Goal: Navigation & Orientation: Find specific page/section

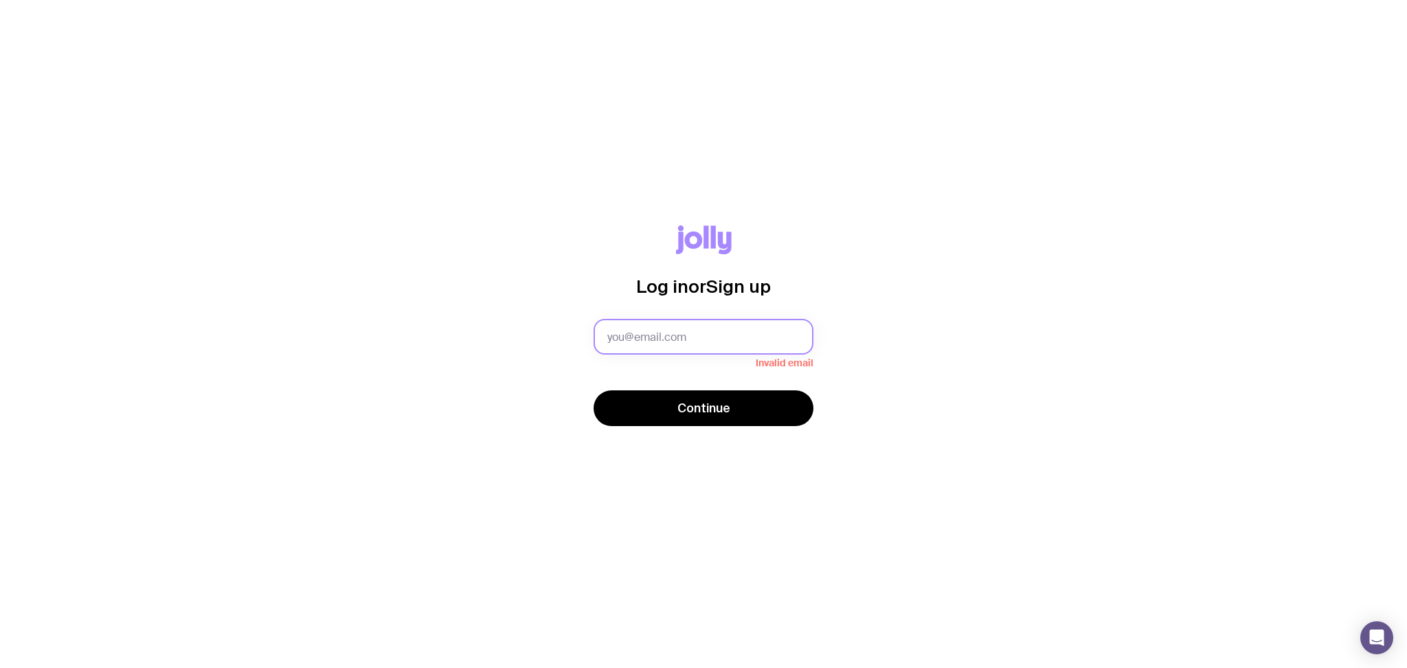
click at [671, 324] on input "text" at bounding box center [703, 337] width 220 height 36
type input "[PERSON_NAME][EMAIL_ADDRESS][PERSON_NAME][DOMAIN_NAME]"
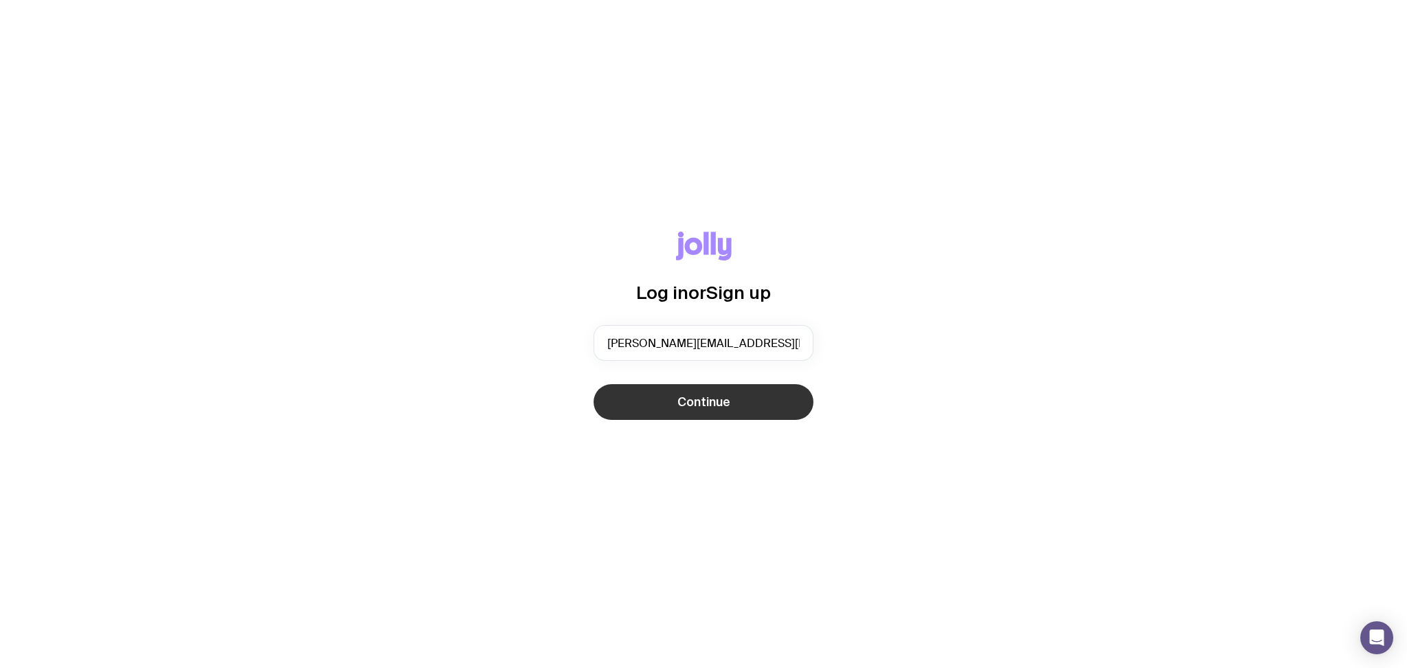
click at [716, 415] on button "Continue" at bounding box center [703, 402] width 220 height 36
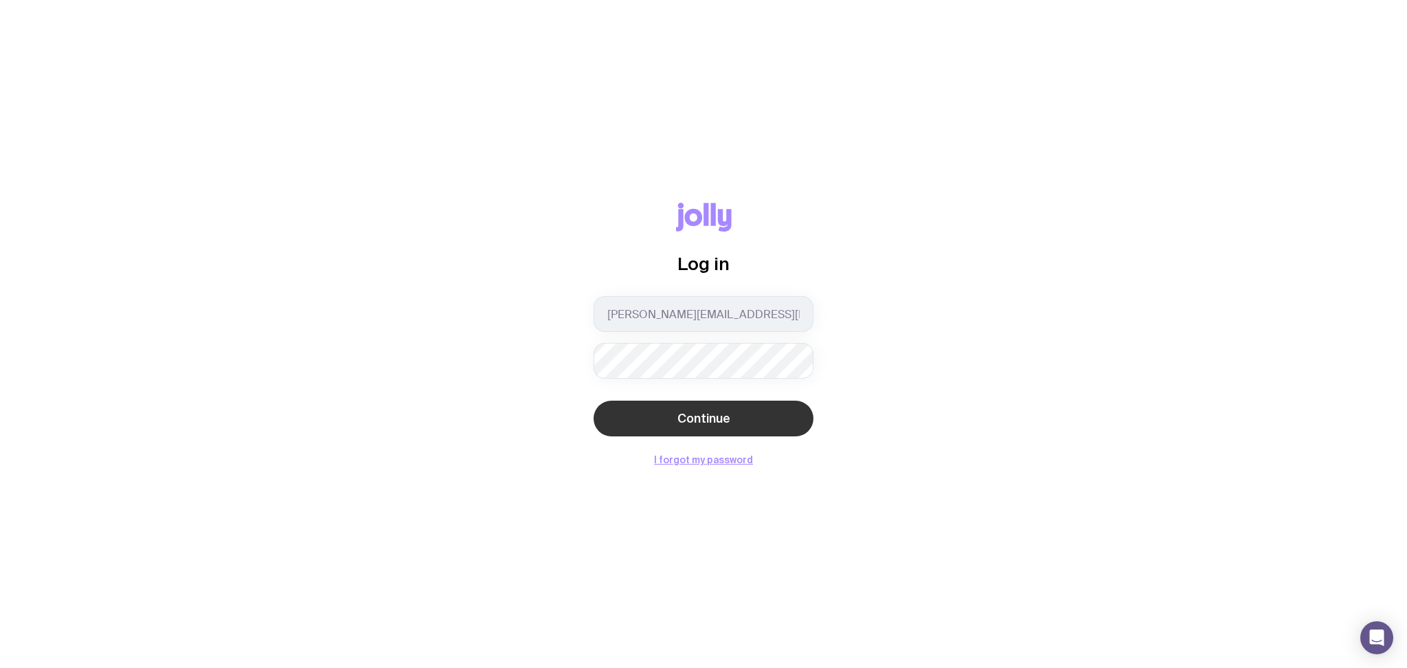
click at [729, 419] on button "Continue" at bounding box center [703, 418] width 220 height 36
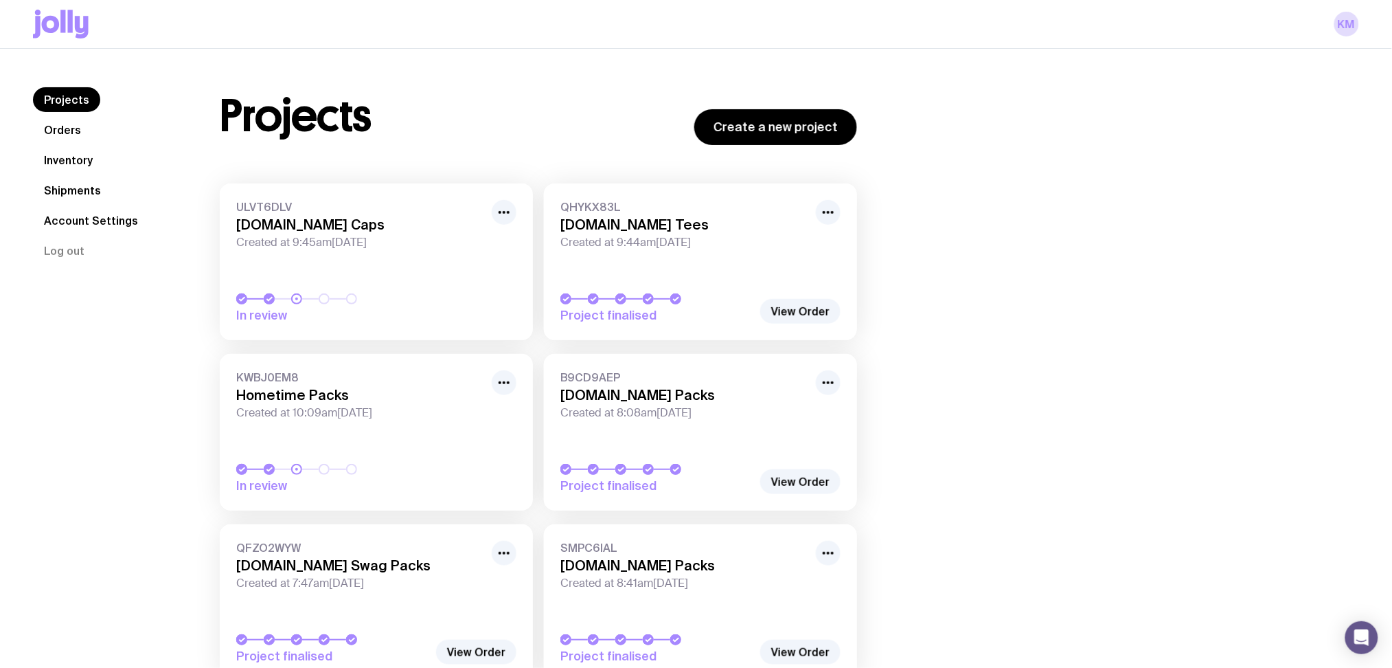
click at [102, 222] on link "Account Settings" at bounding box center [91, 220] width 116 height 25
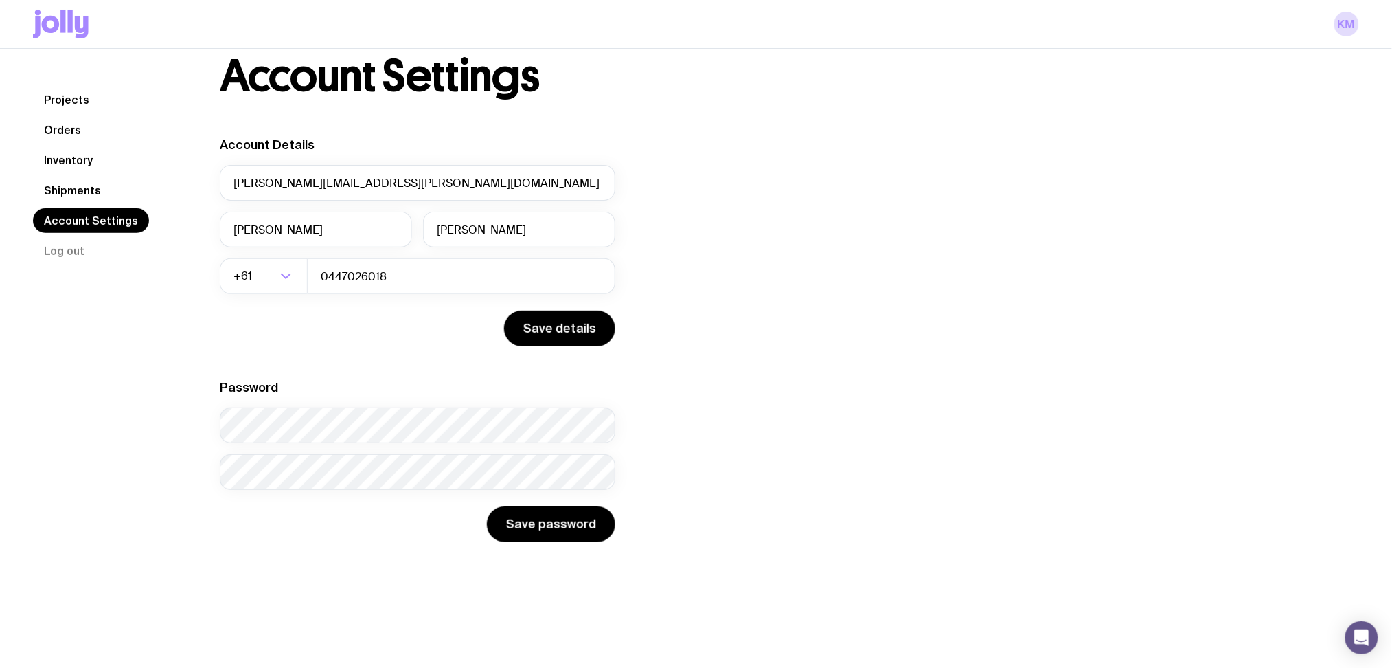
scroll to position [49, 0]
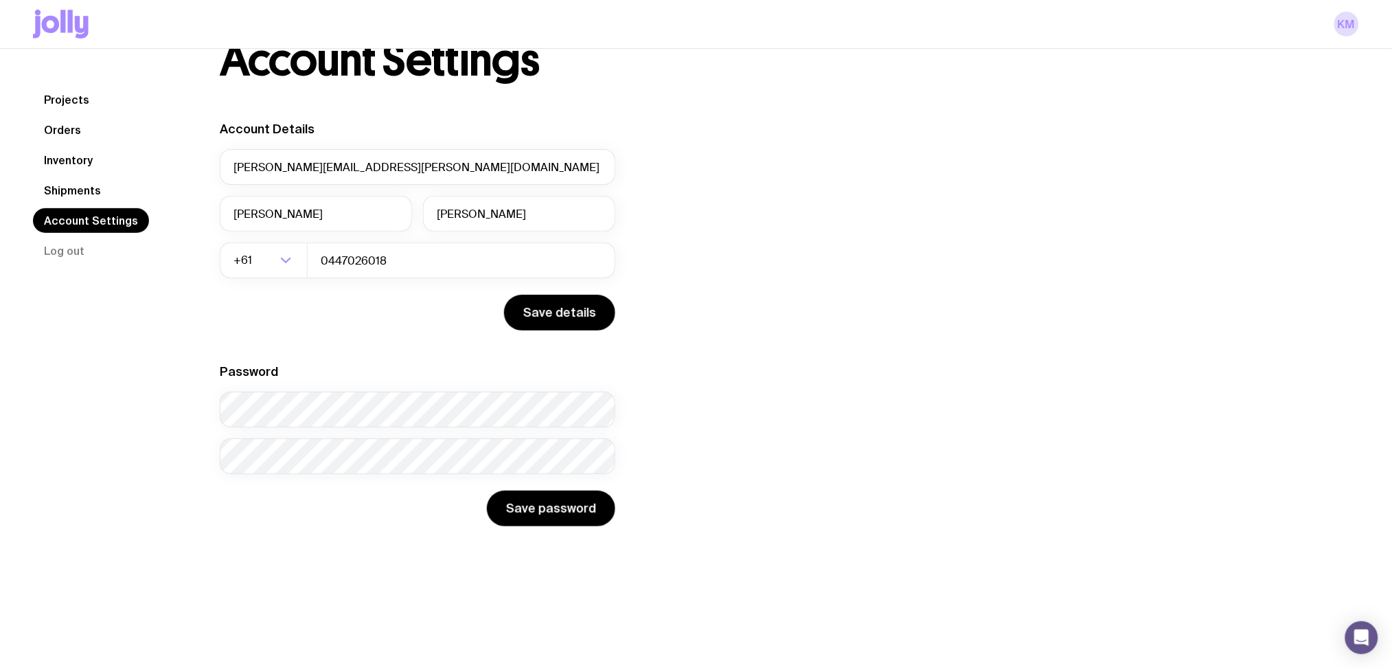
click at [93, 191] on link "Shipments" at bounding box center [72, 190] width 79 height 25
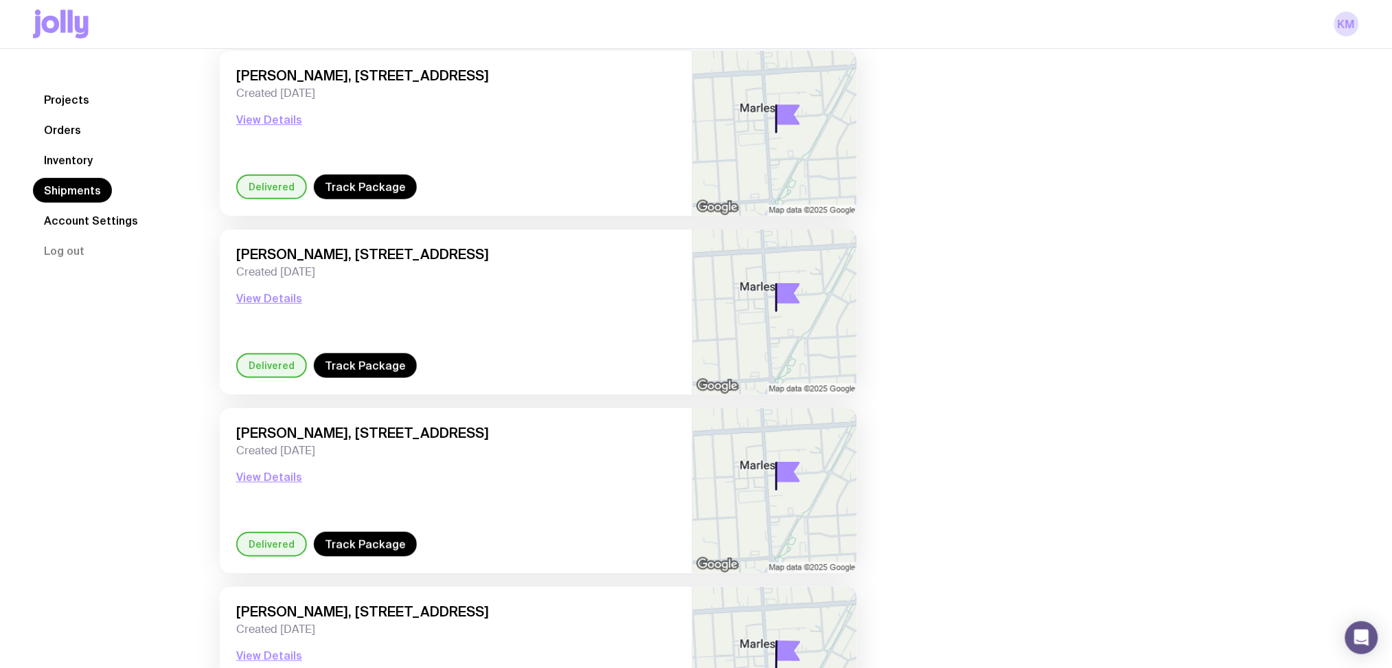
scroll to position [91, 0]
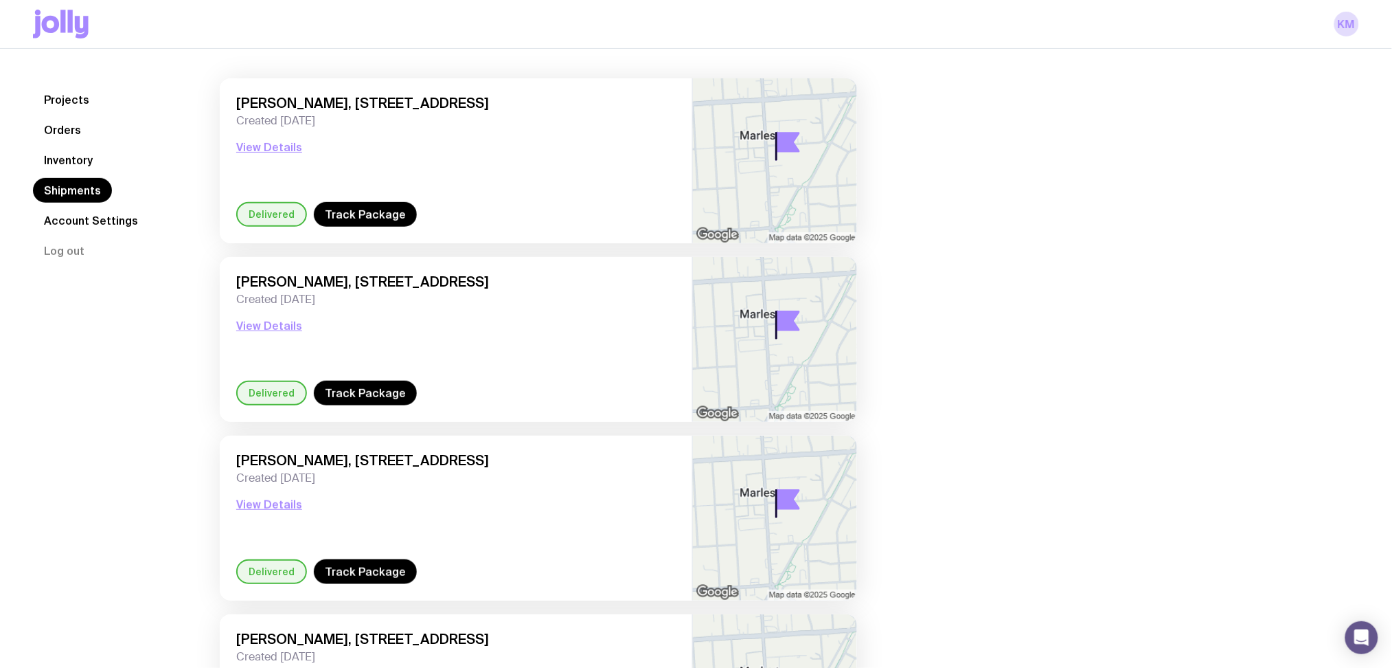
click at [52, 155] on link "Inventory" at bounding box center [68, 160] width 71 height 25
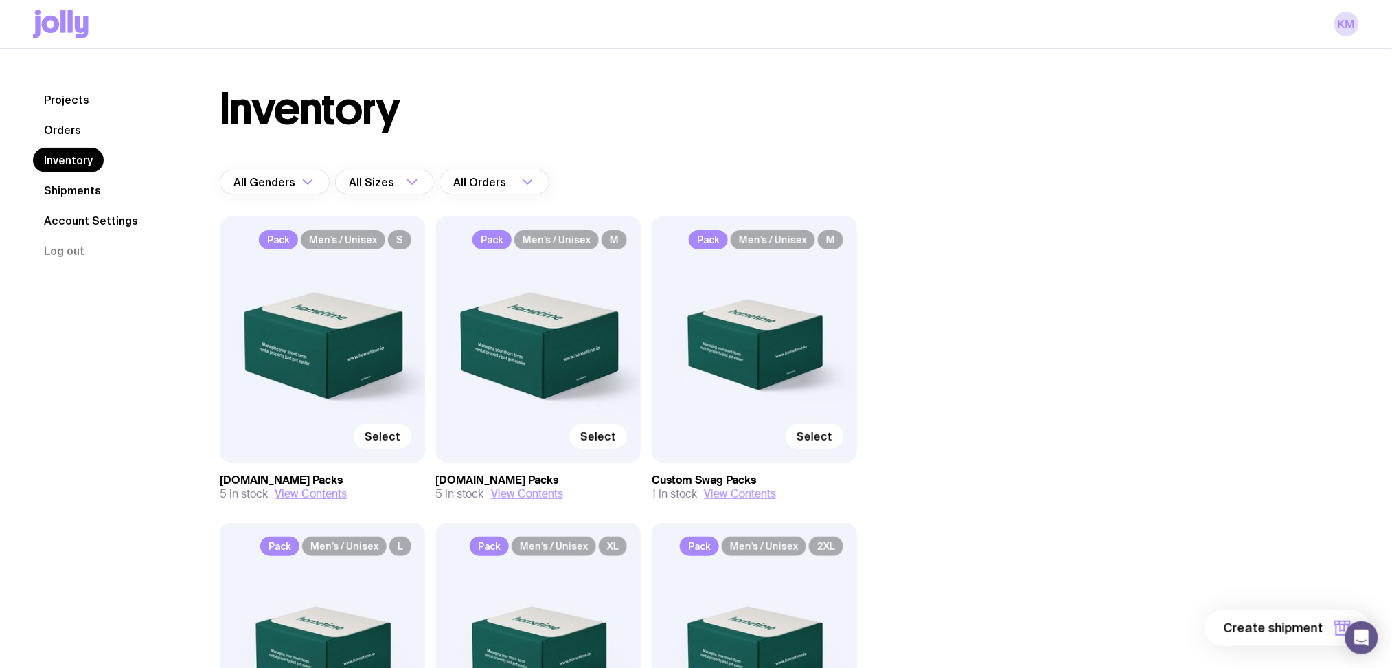
click at [89, 130] on nav "Projects Orders Inventory Shipments Account Settings Log out" at bounding box center [110, 175] width 154 height 176
click at [75, 126] on link "Orders" at bounding box center [62, 129] width 59 height 25
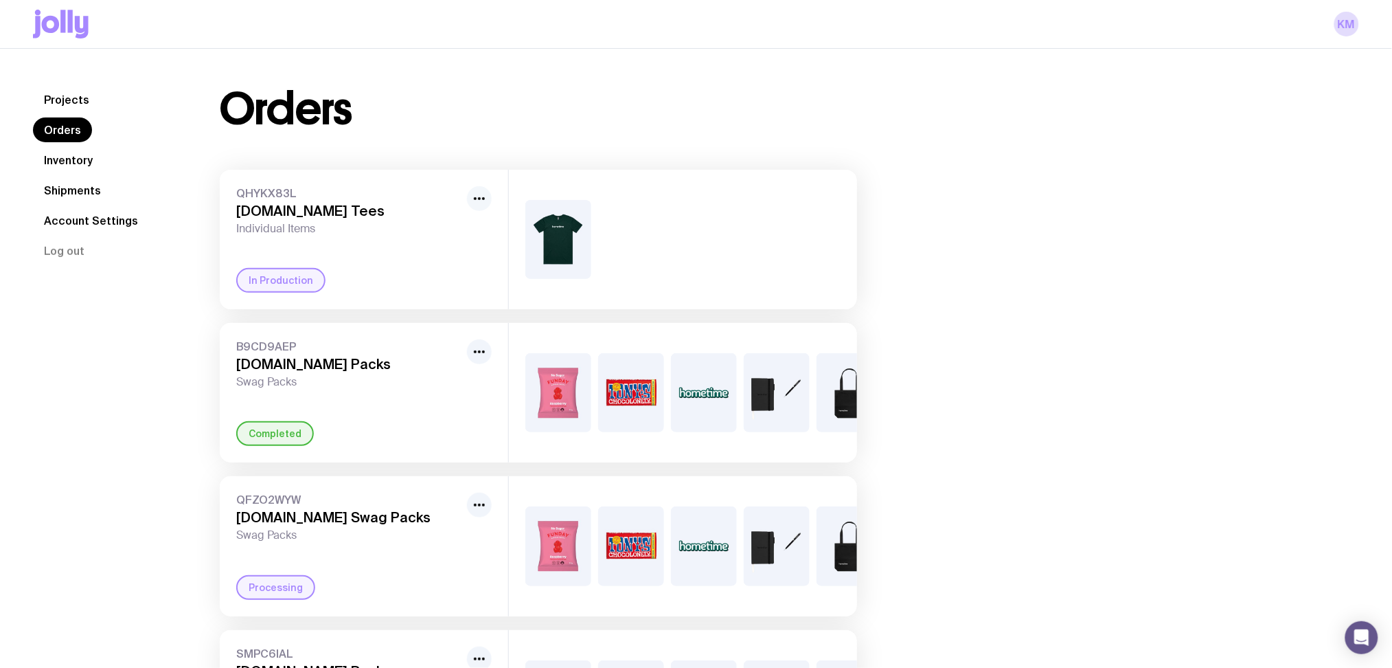
click at [484, 203] on icon "button" at bounding box center [479, 198] width 16 height 16
click at [49, 99] on link "Projects" at bounding box center [66, 99] width 67 height 25
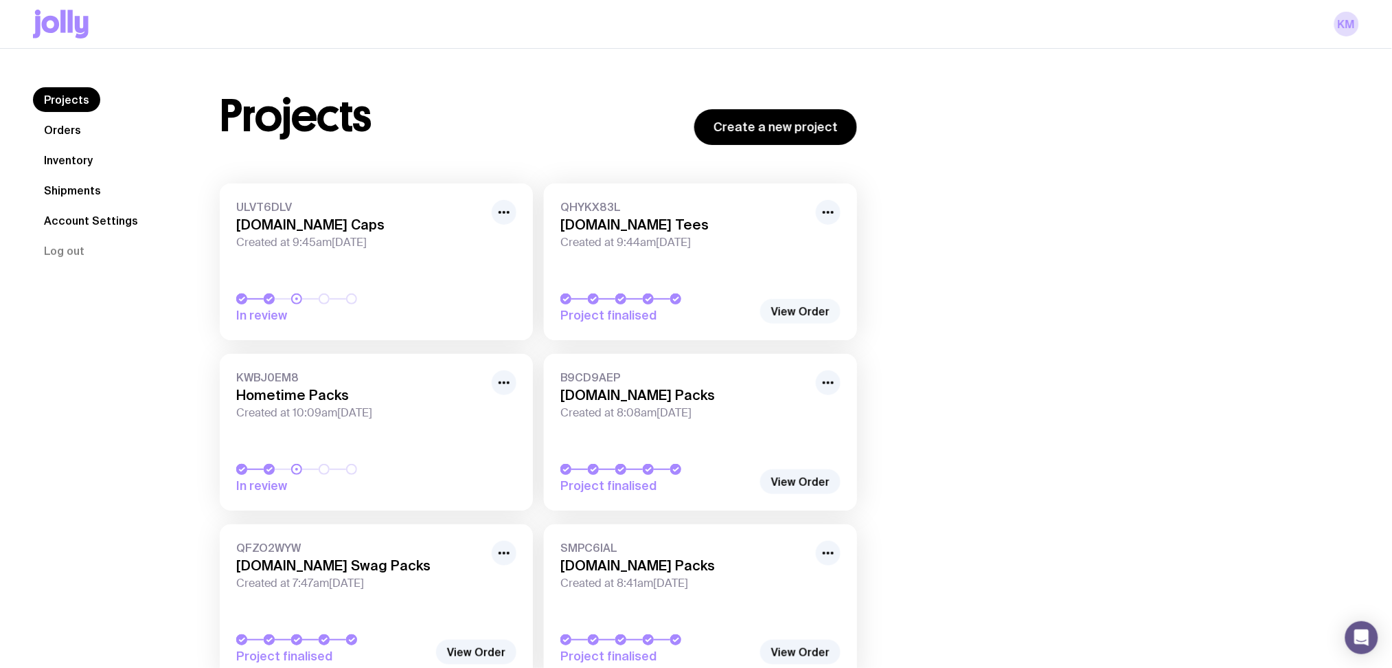
click at [821, 306] on link "View Order" at bounding box center [800, 311] width 80 height 25
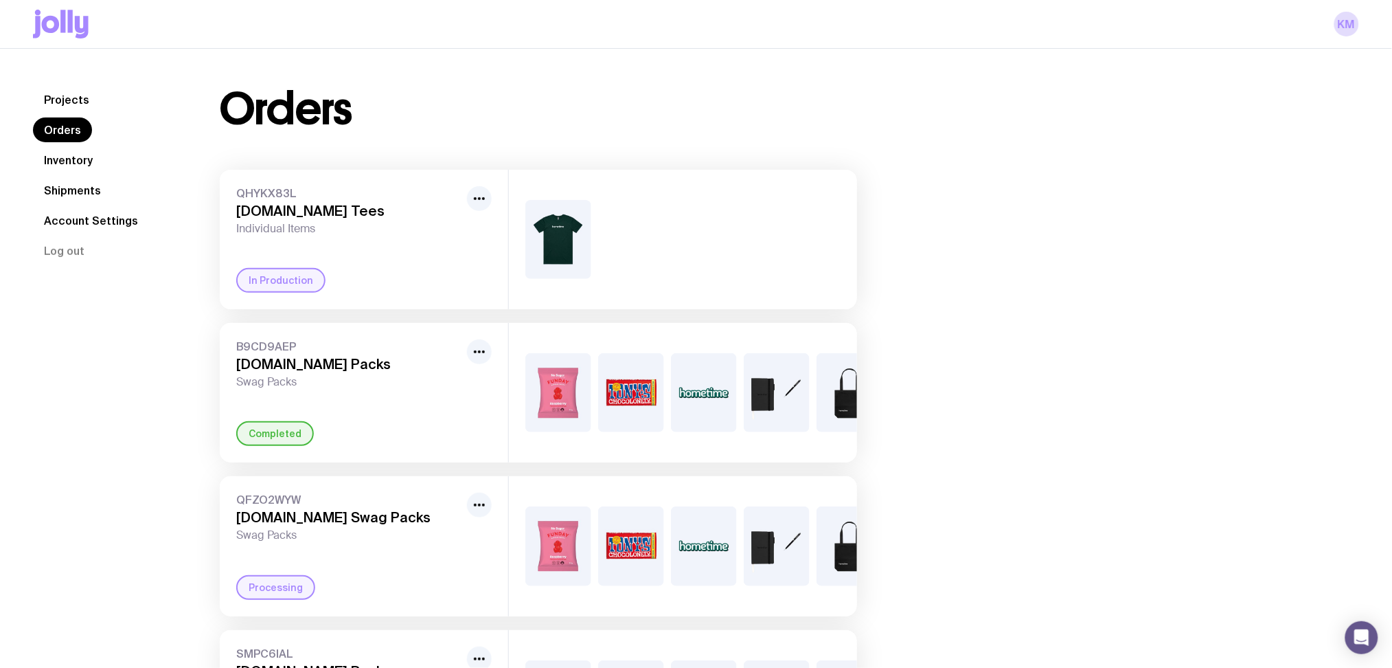
drag, startPoint x: 71, startPoint y: 83, endPoint x: 69, endPoint y: 99, distance: 15.9
click at [69, 107] on link "Projects" at bounding box center [66, 99] width 67 height 25
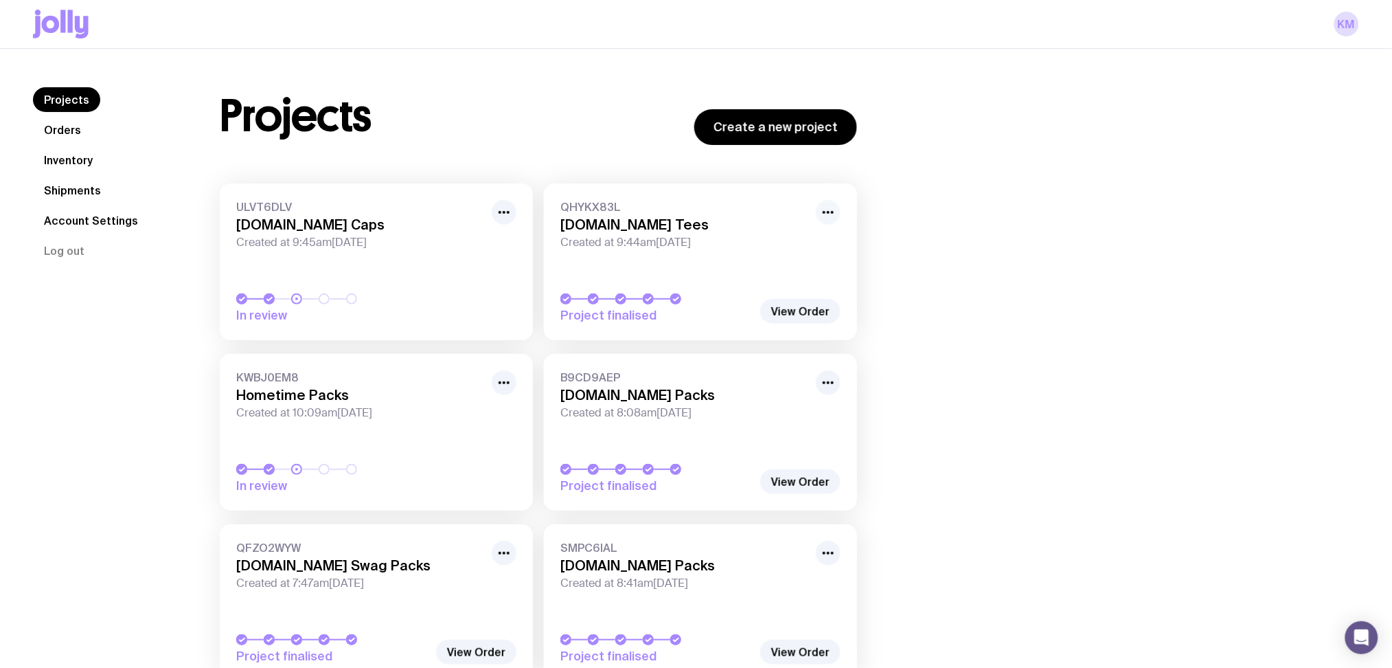
click at [820, 205] on icon "button" at bounding box center [828, 212] width 16 height 16
click at [1170, 327] on div "Projects Create a new project ULVT6DLV [DOMAIN_NAME] Caps Created at 9:45am[DAT…" at bounding box center [773, 646] width 1172 height 1118
